Goal: Information Seeking & Learning: Understand process/instructions

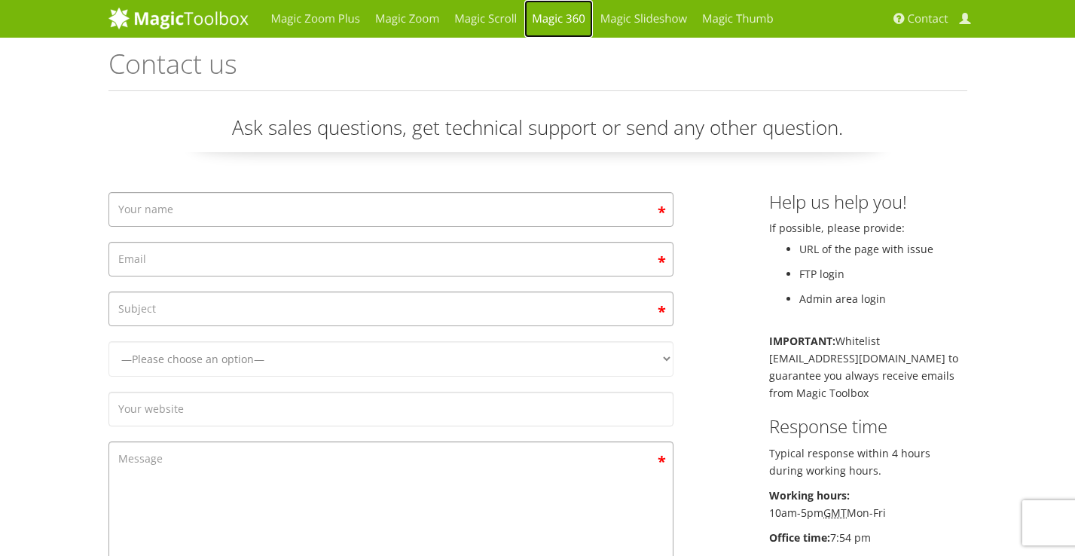
click at [578, 20] on link "Magic 360" at bounding box center [558, 19] width 69 height 38
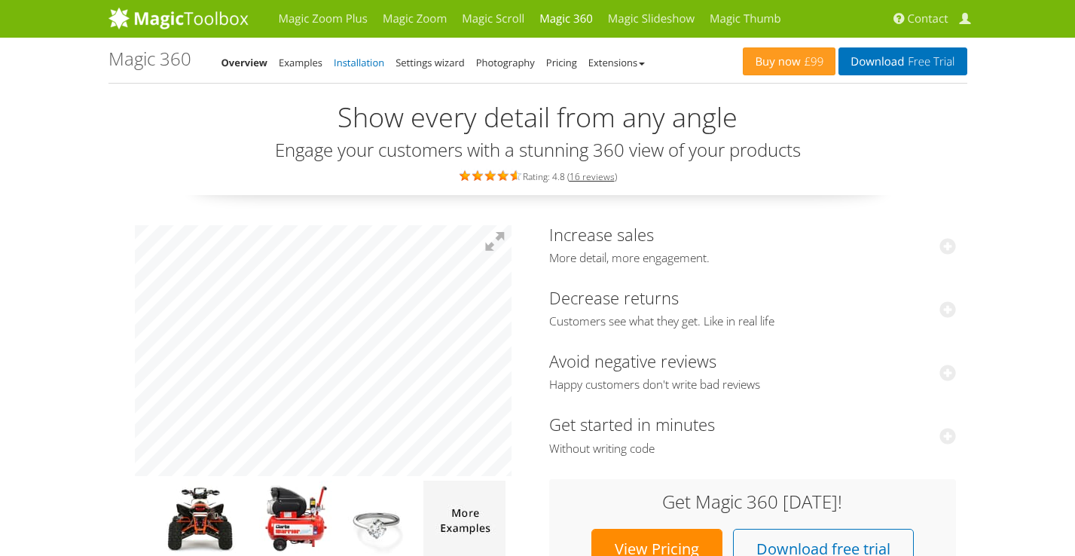
click at [337, 60] on link "Installation" at bounding box center [359, 63] width 50 height 14
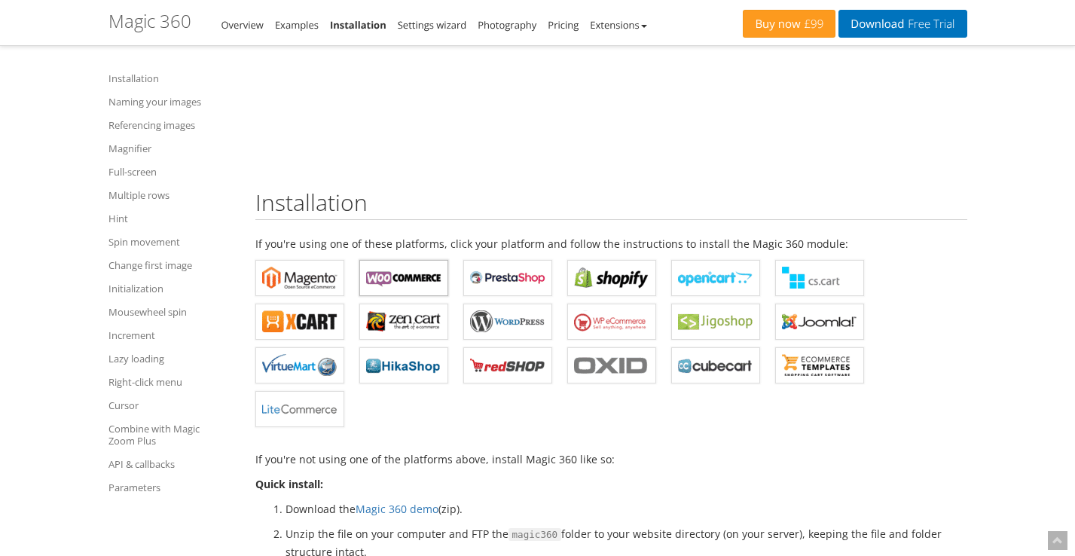
scroll to position [264, 0]
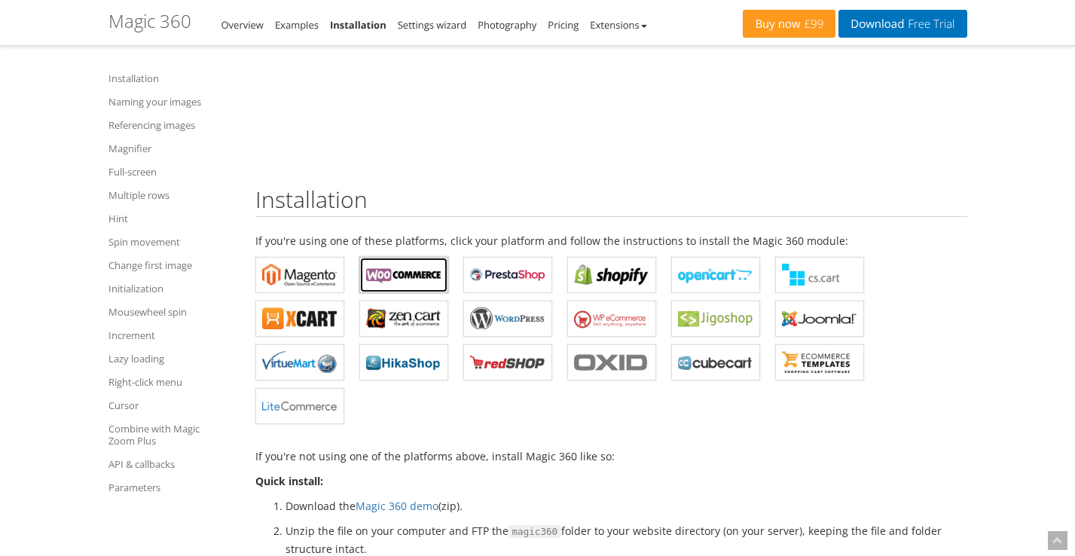
click at [411, 273] on b "Magic 360 for WooCommerce" at bounding box center [403, 275] width 75 height 23
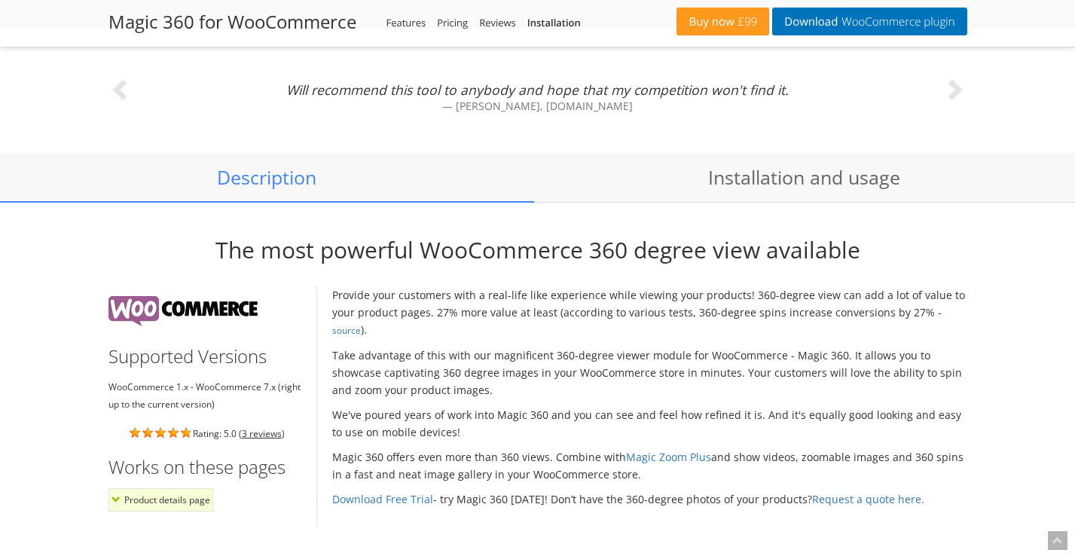
scroll to position [1033, 0]
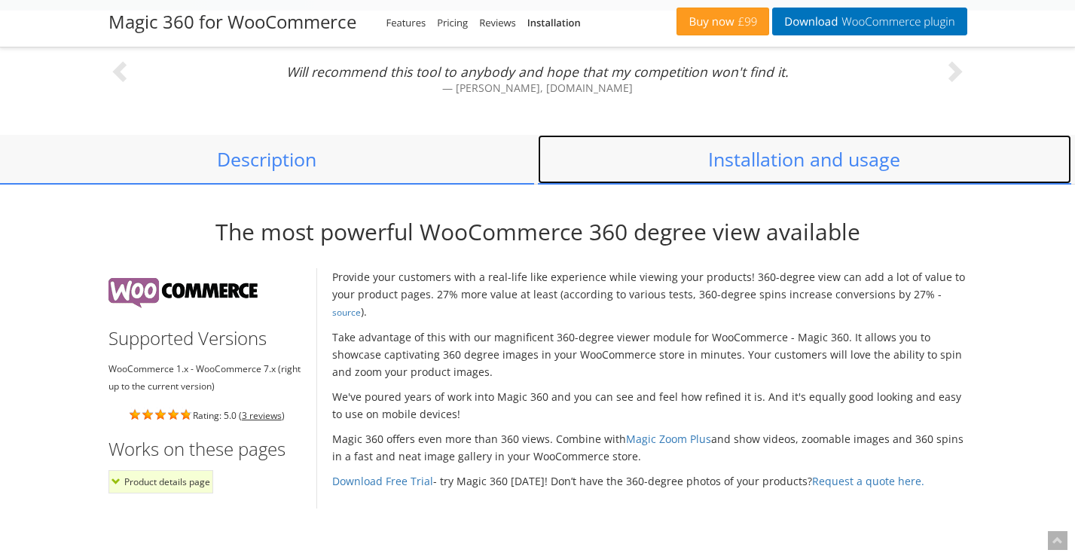
click at [863, 175] on link "Installation and usage" at bounding box center [805, 160] width 534 height 50
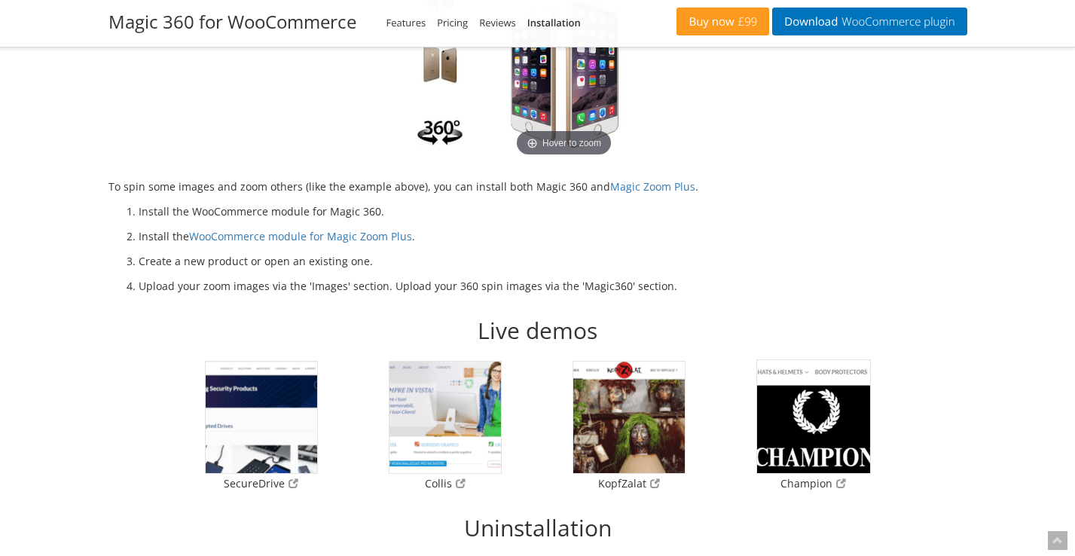
scroll to position [2253, 0]
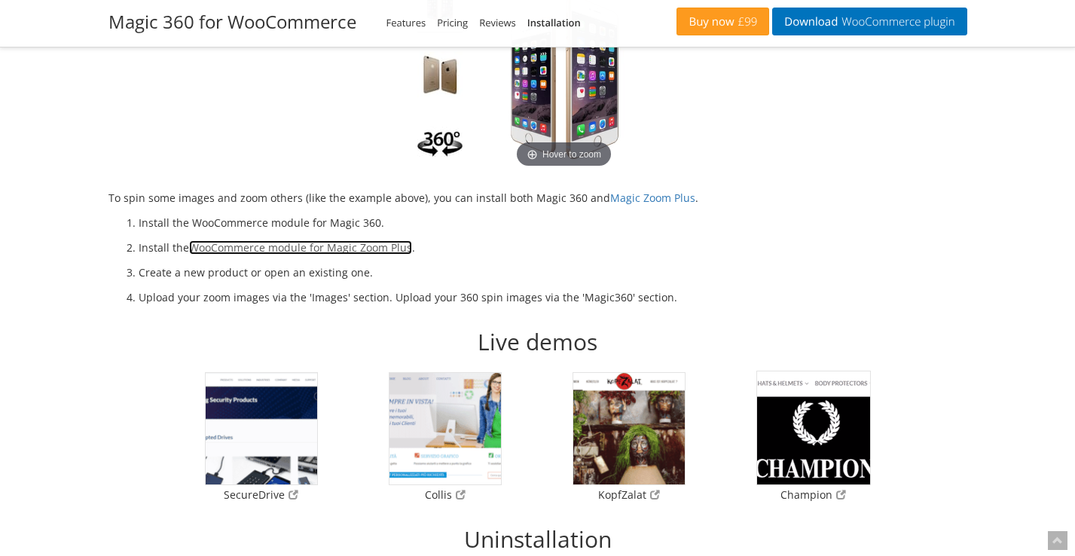
click at [250, 249] on link "WooCommerce module for Magic Zoom Plus" at bounding box center [300, 247] width 223 height 14
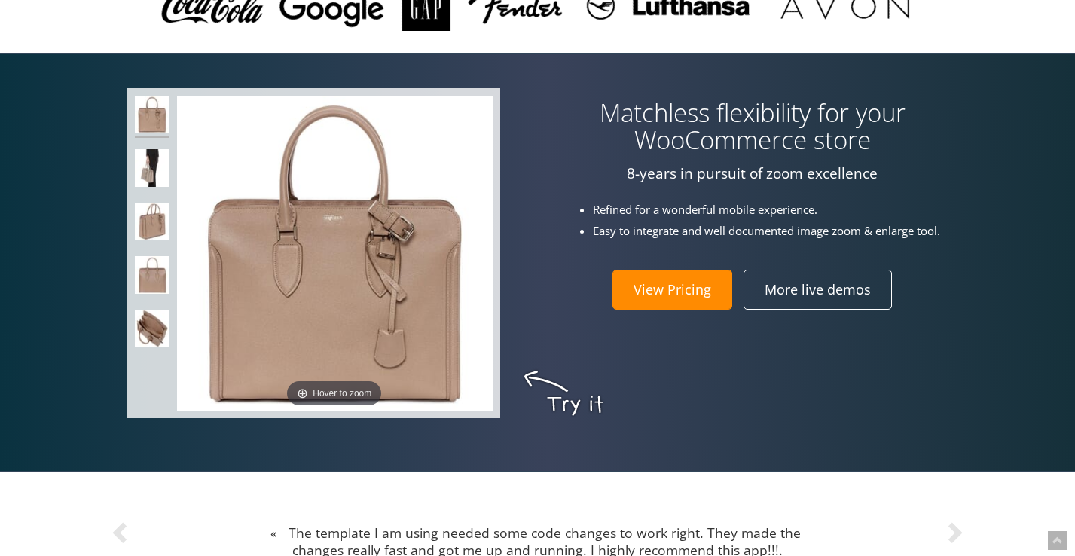
scroll to position [587, 0]
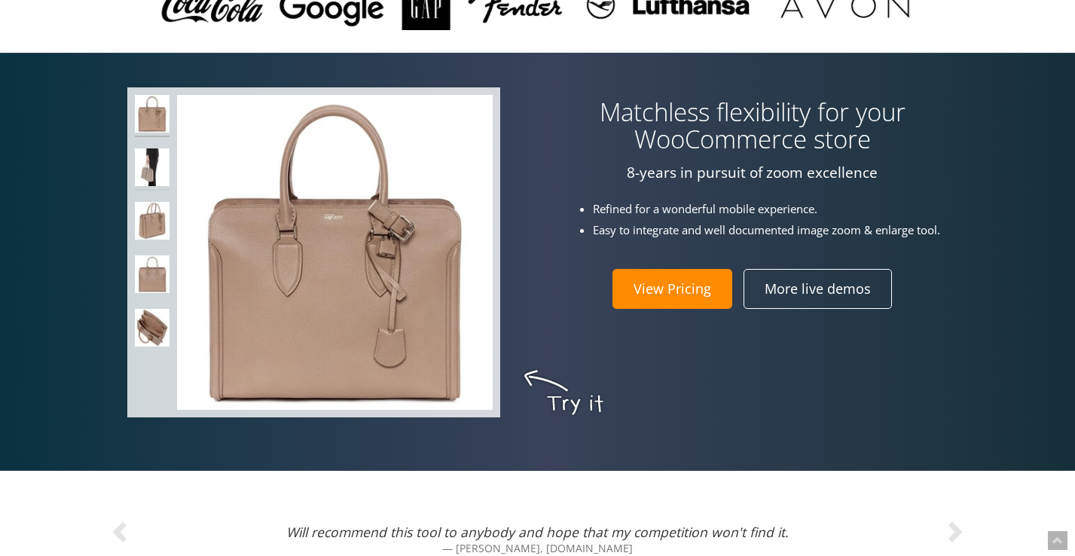
click at [155, 170] on img at bounding box center [152, 169] width 35 height 42
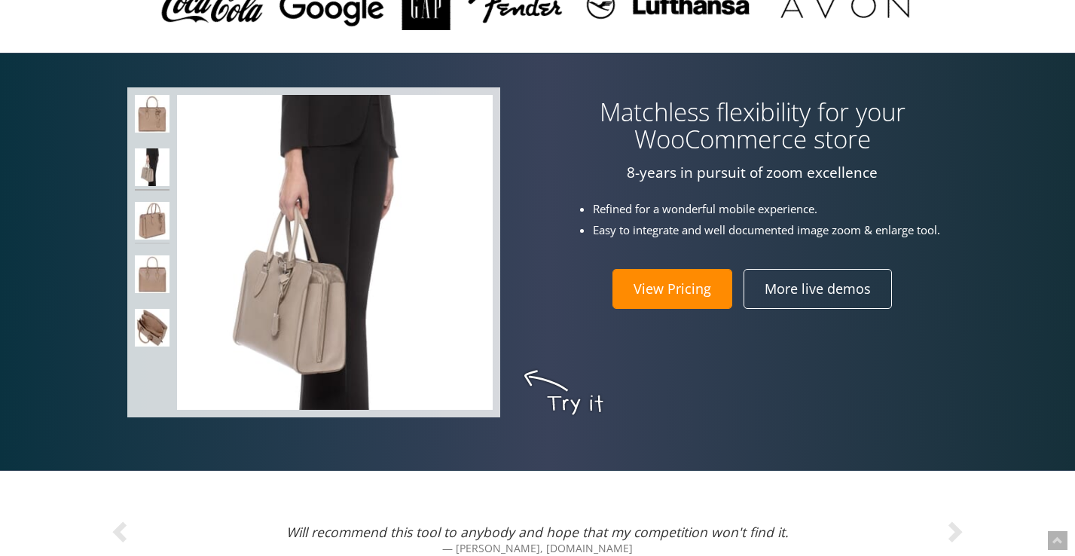
click at [155, 204] on img at bounding box center [152, 223] width 35 height 42
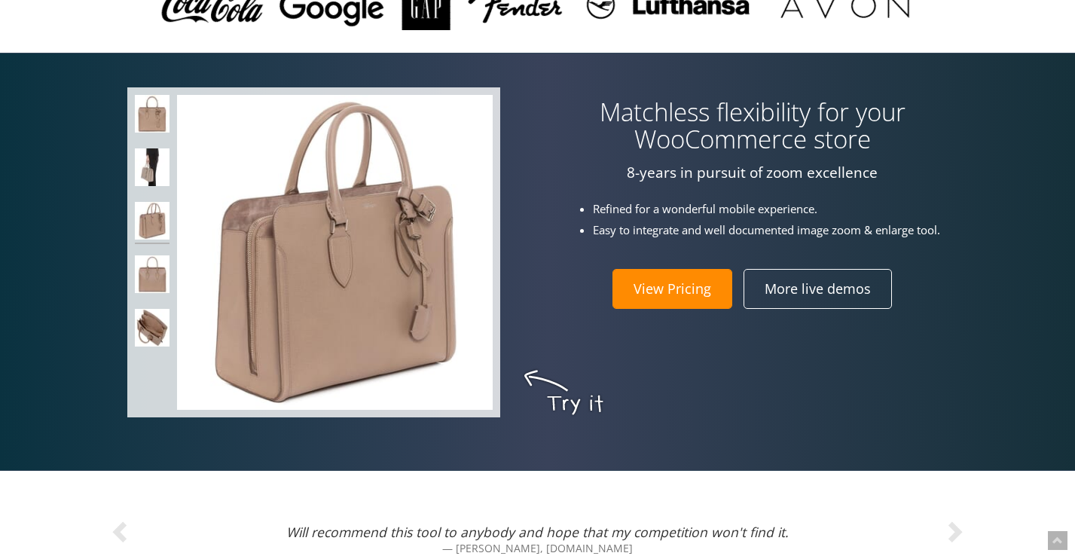
click at [151, 254] on td at bounding box center [152, 253] width 35 height 316
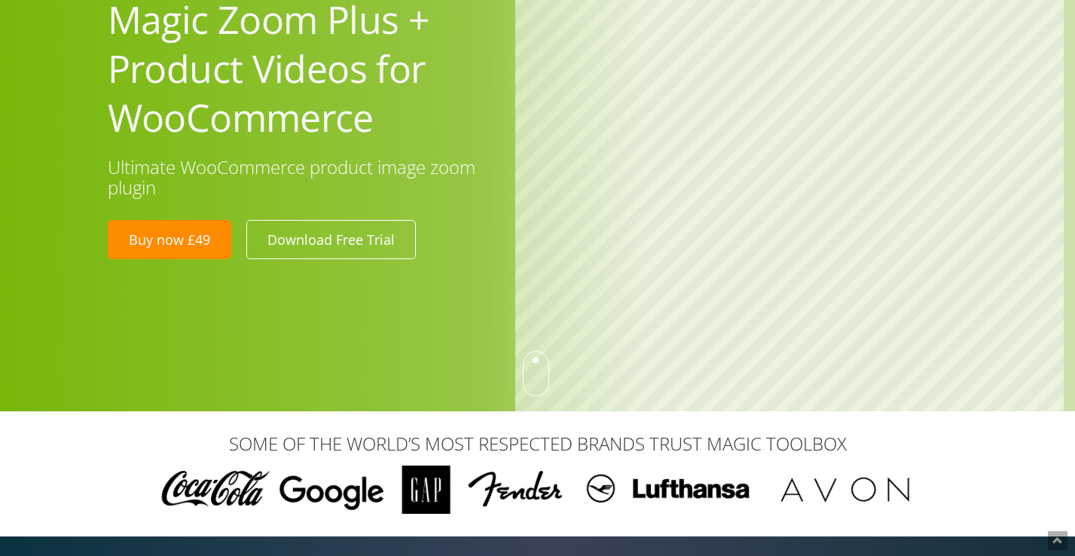
scroll to position [0, 0]
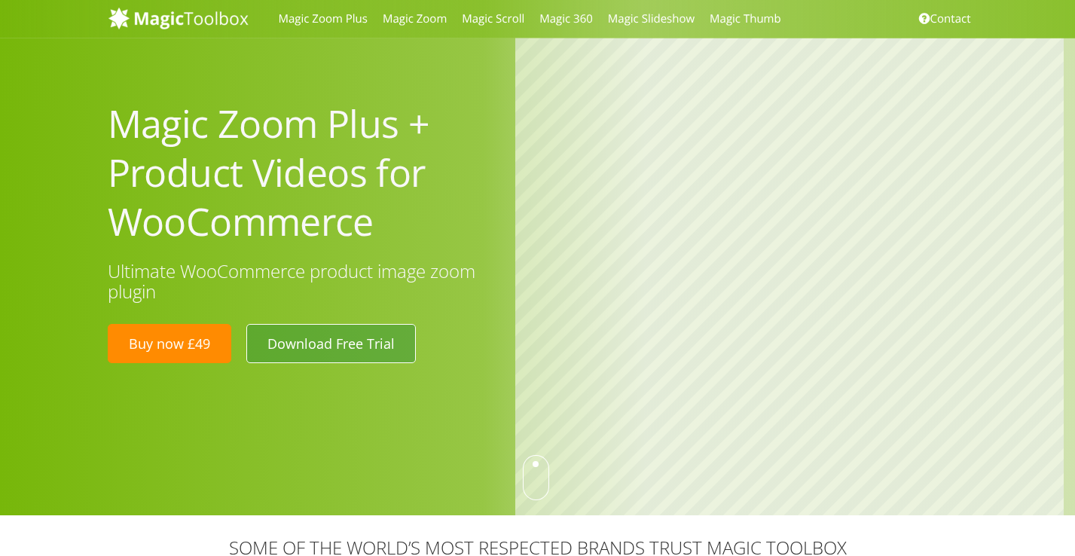
click at [340, 341] on link "Download Free Trial" at bounding box center [330, 343] width 169 height 39
